Goal: Information Seeking & Learning: Learn about a topic

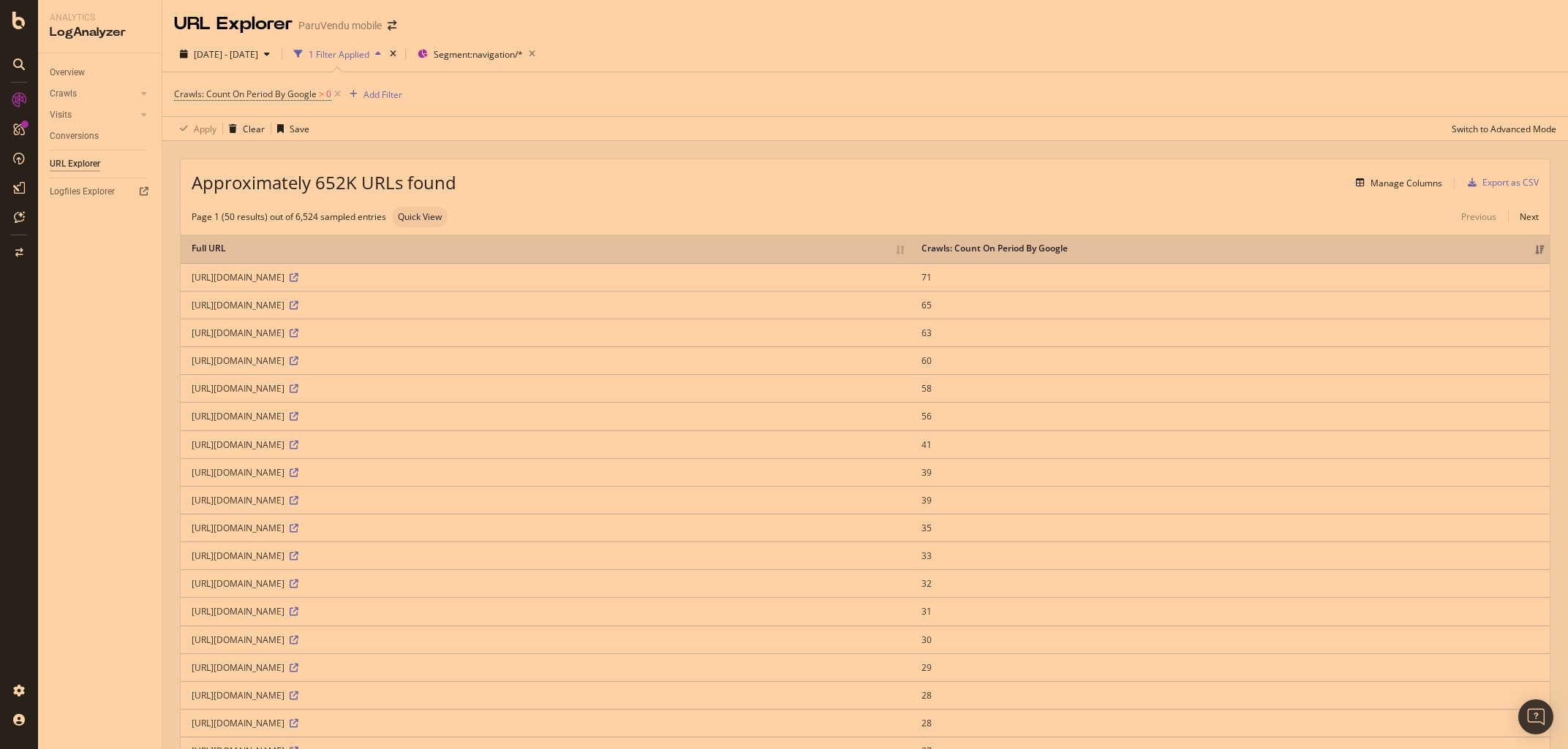
click at [66, 168] on div "URL Explorer" at bounding box center [75, 164] width 51 height 16
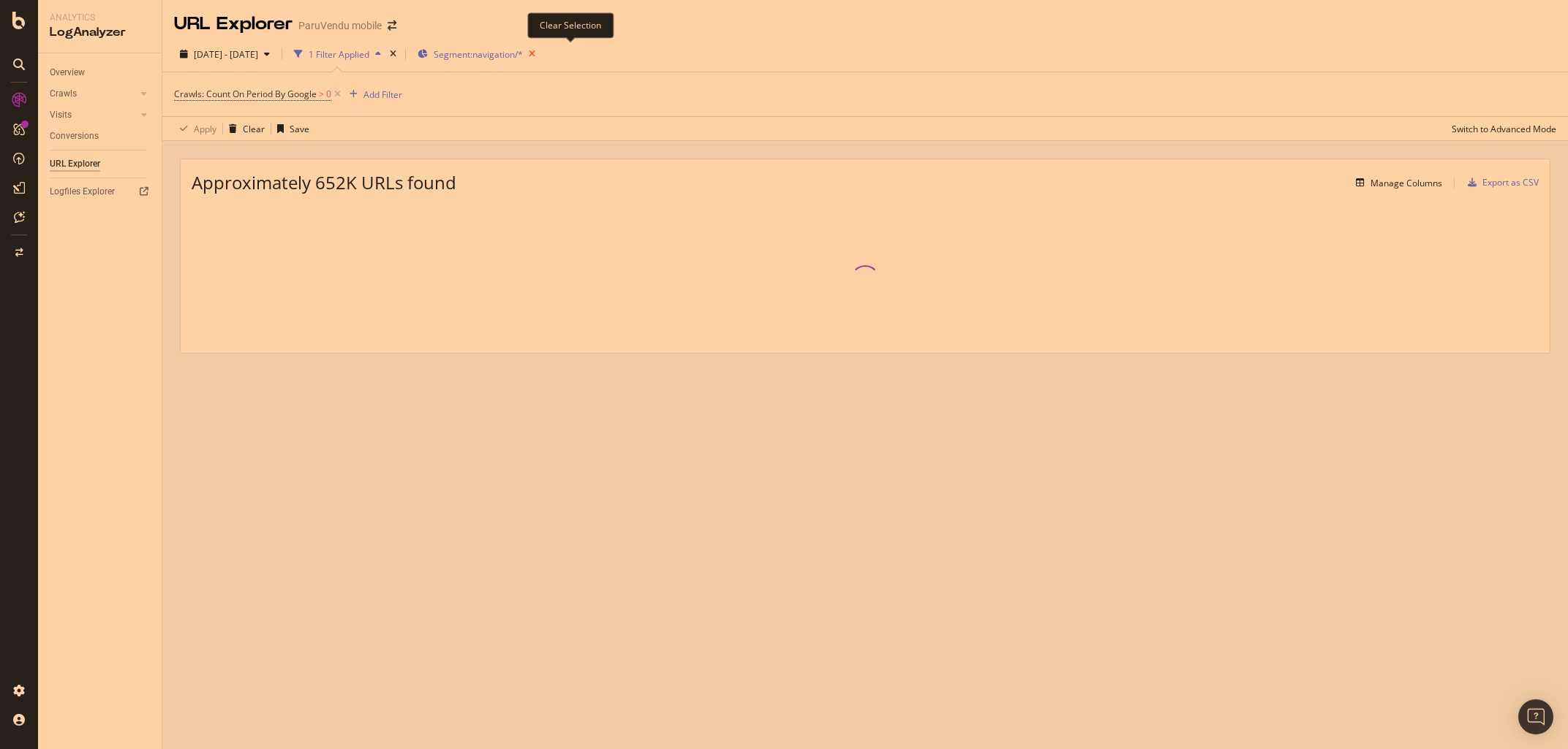
click at [542, 52] on icon "button" at bounding box center [533, 54] width 18 height 20
click at [21, 103] on icon at bounding box center [19, 101] width 15 height 15
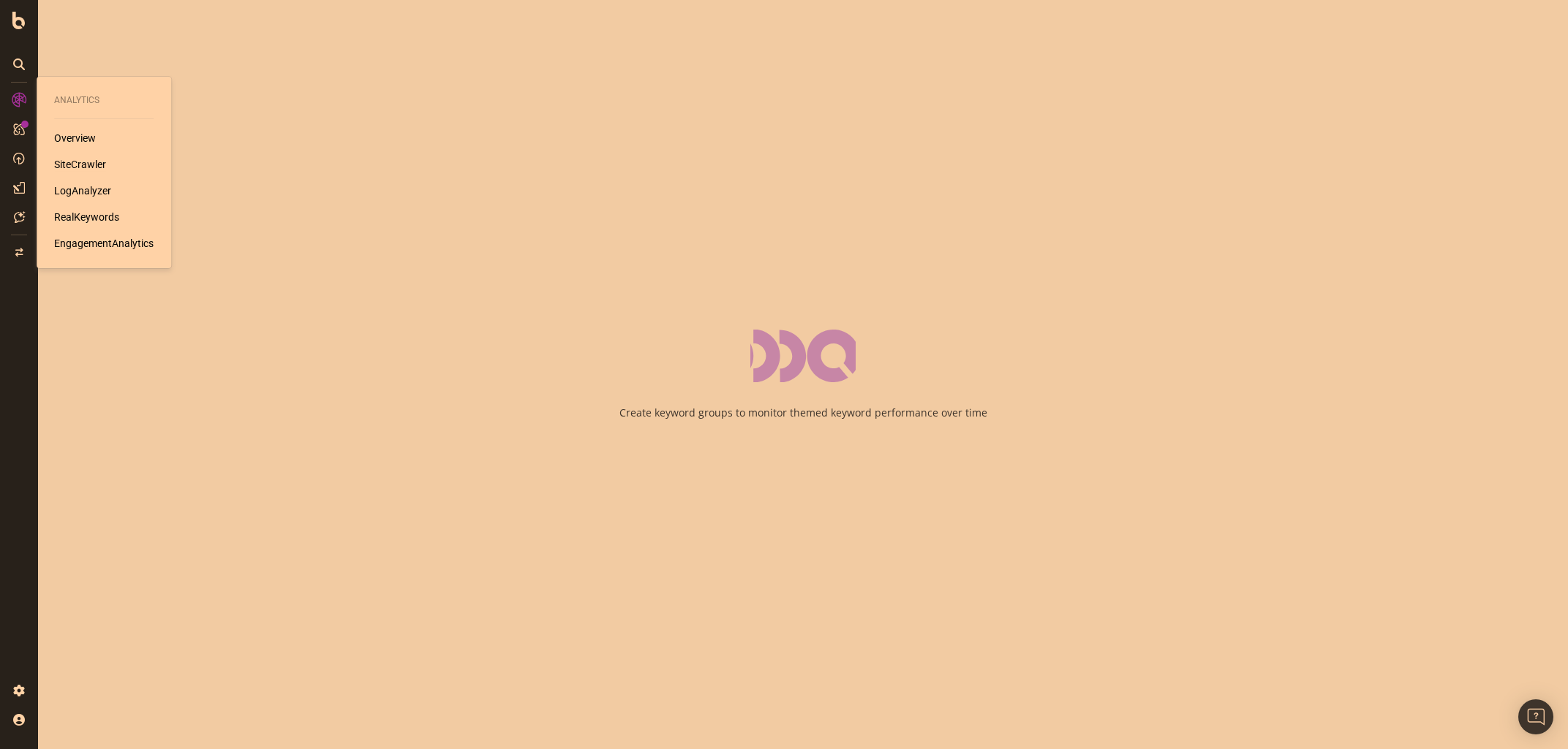
click at [72, 169] on div "SiteCrawler" at bounding box center [80, 164] width 52 height 15
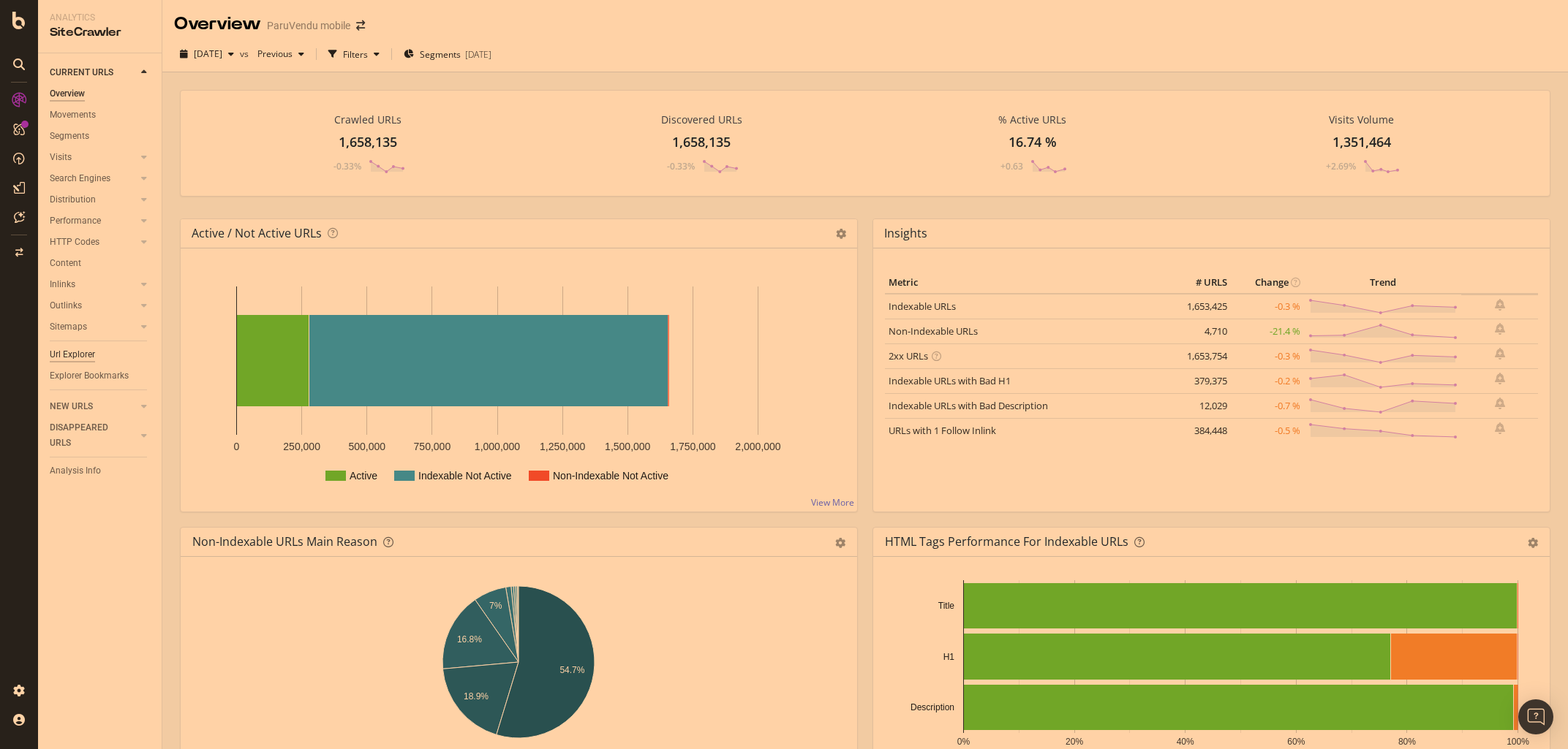
click at [72, 357] on div "Url Explorer" at bounding box center [72, 355] width 45 height 16
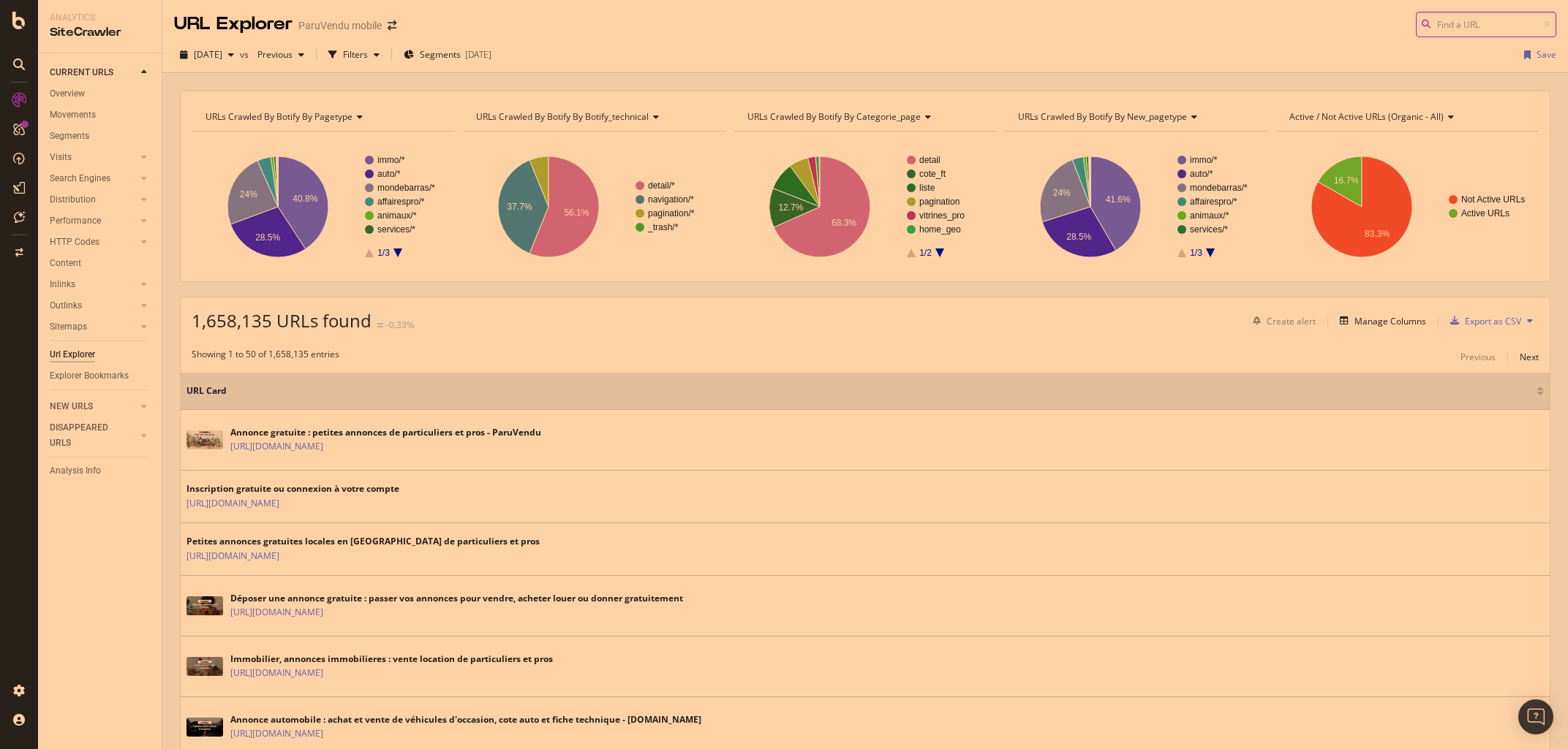
click at [1454, 26] on input at bounding box center [1487, 25] width 140 height 26
paste input "[URL][DOMAIN_NAME]"
type input "[URL][DOMAIN_NAME]"
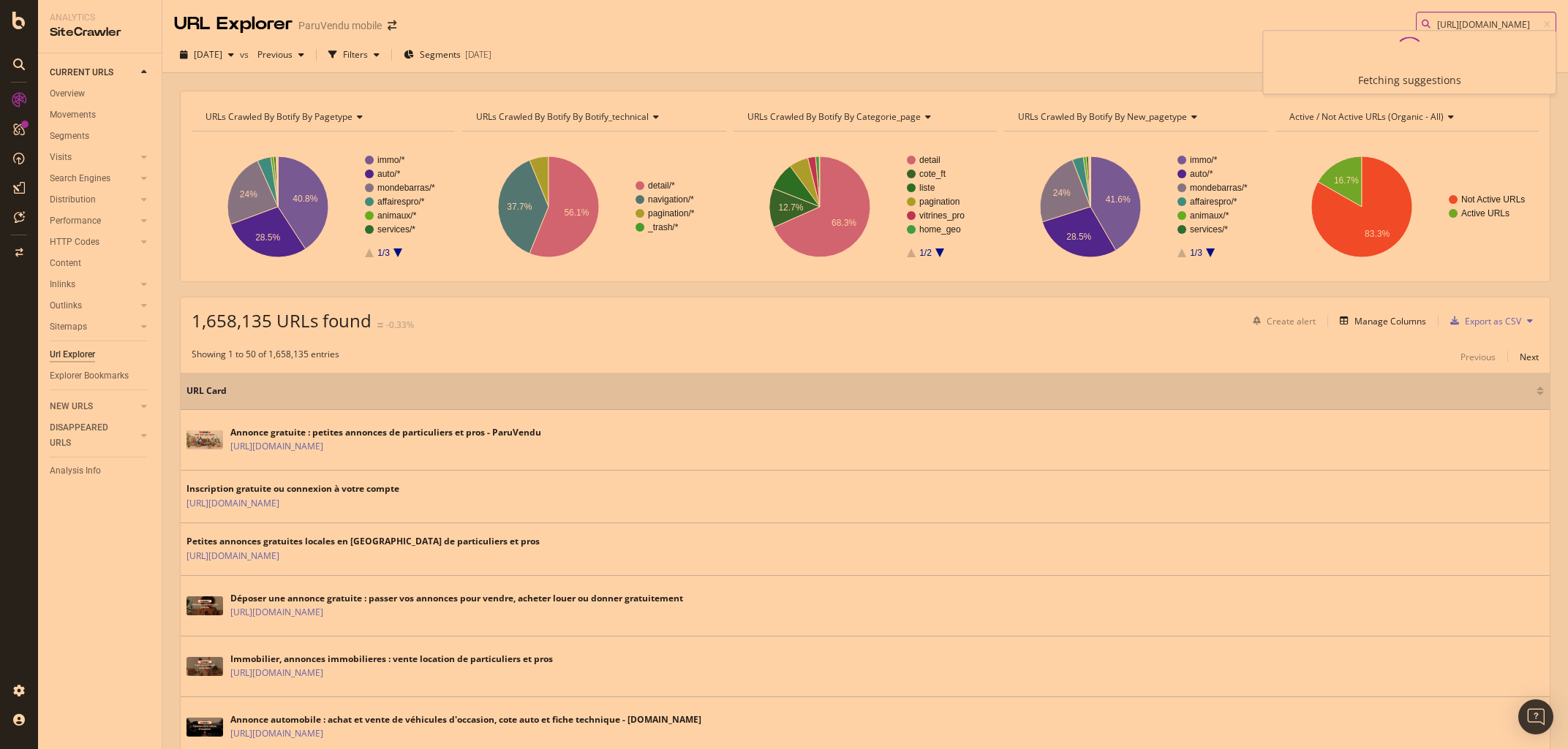
drag, startPoint x: 1441, startPoint y: 26, endPoint x: 1225, endPoint y: 16, distance: 216.2
click at [1417, 16] on input "[URL][DOMAIN_NAME]" at bounding box center [1487, 25] width 140 height 26
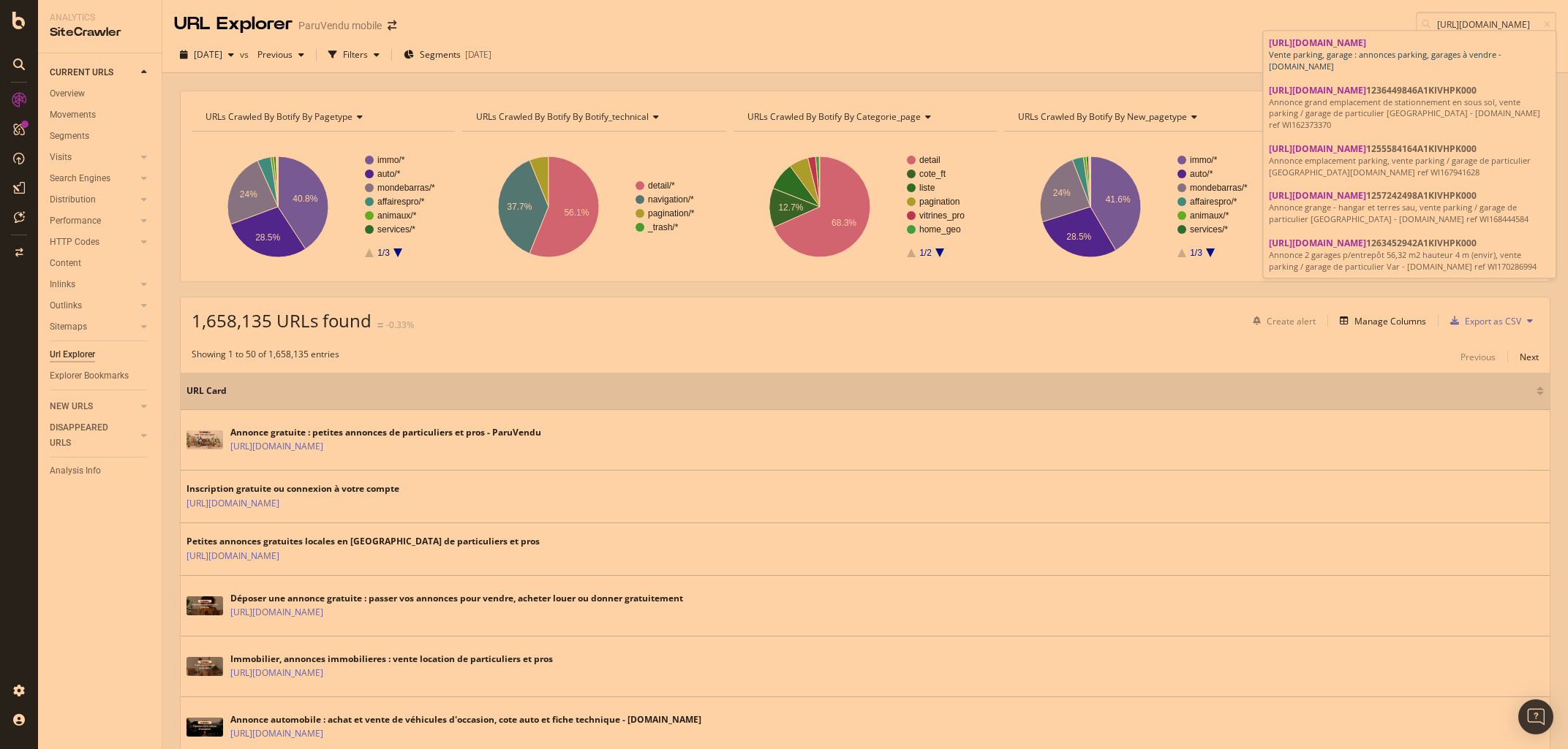
click at [1367, 44] on span "[URL][DOMAIN_NAME]" at bounding box center [1317, 42] width 97 height 12
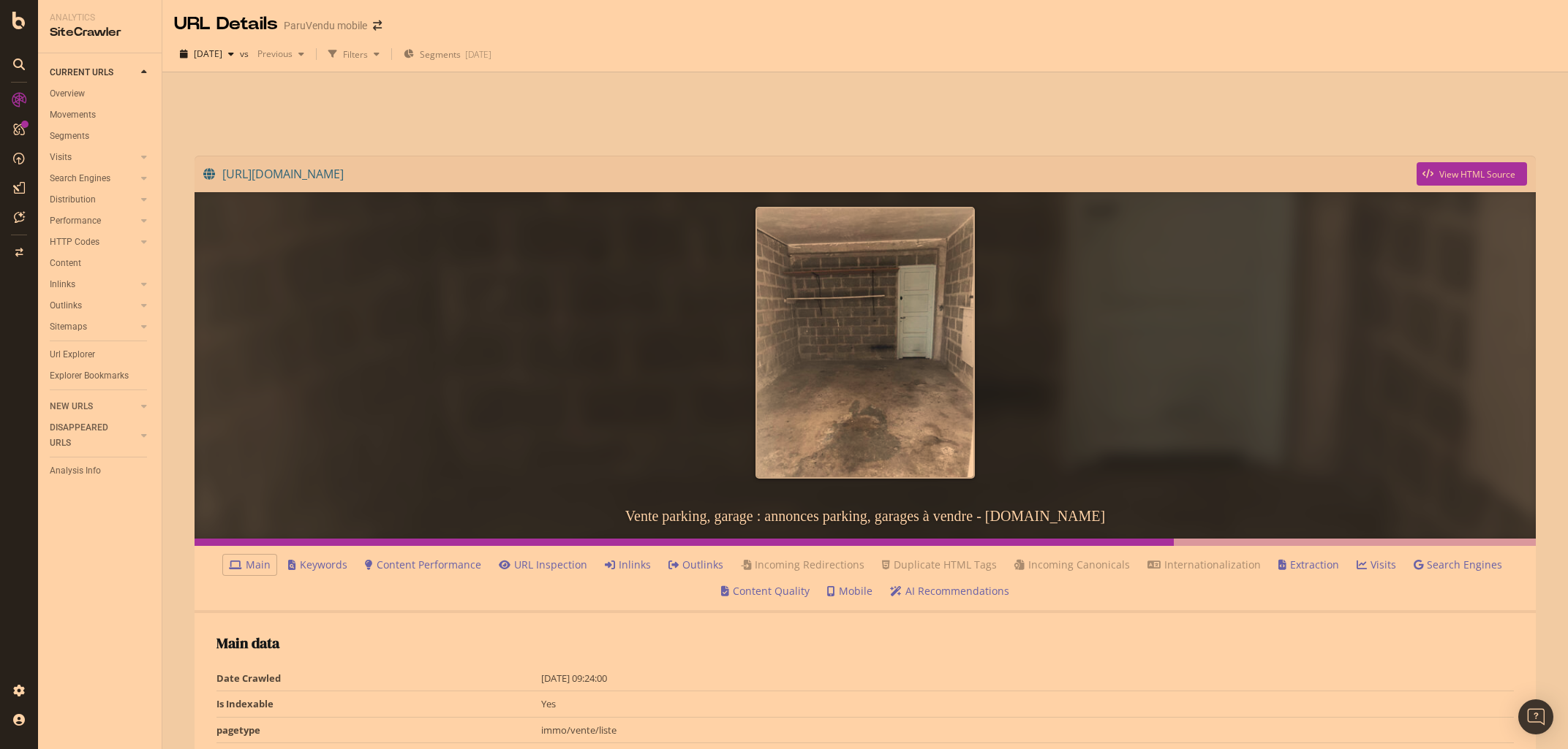
click at [649, 565] on link "Inlinks" at bounding box center [628, 565] width 46 height 15
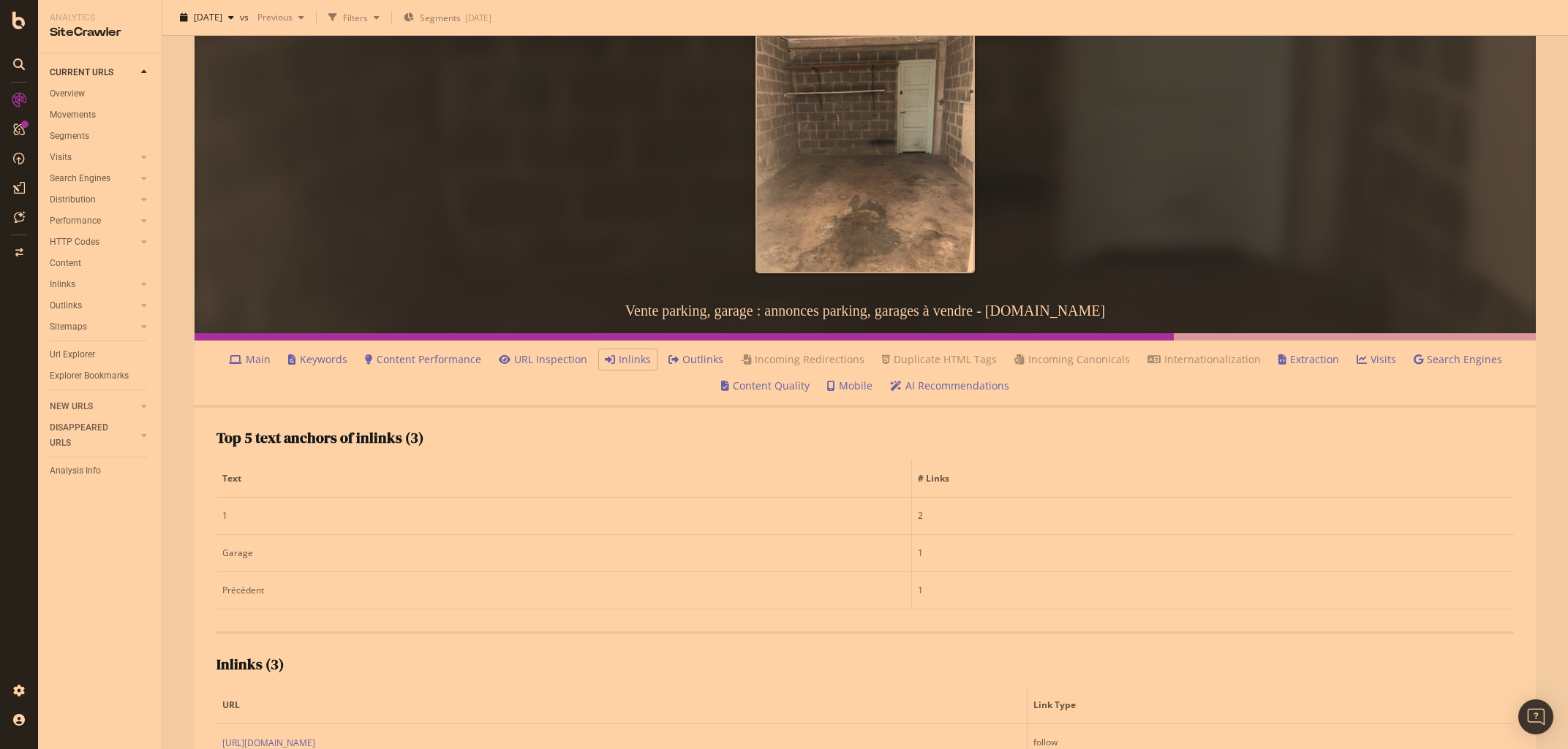
scroll to position [374, 0]
